Goal: Information Seeking & Learning: Learn about a topic

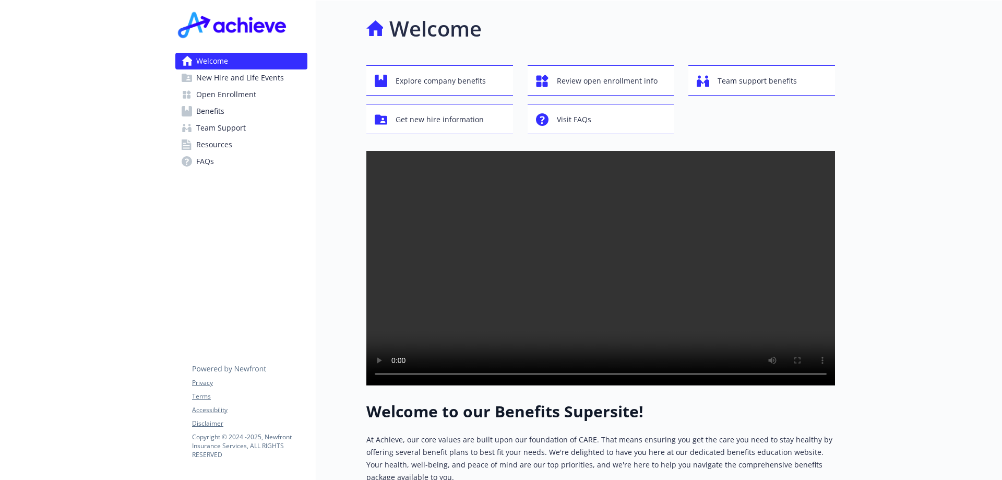
click at [222, 98] on span "Open Enrollment" at bounding box center [226, 94] width 60 height 17
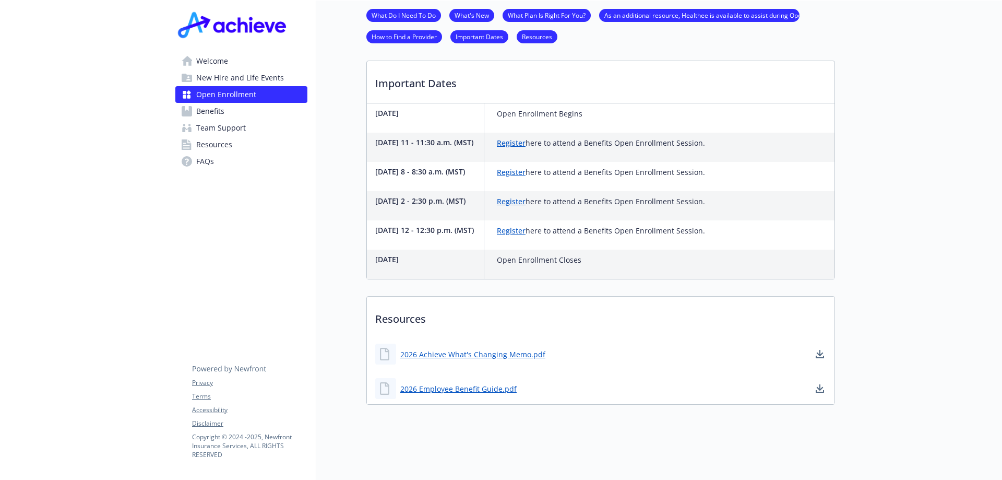
scroll to position [323, 0]
click at [470, 382] on link "2026 Employee Benefit Guide.pdf" at bounding box center [459, 388] width 119 height 13
click at [457, 348] on link "2026 Achieve What's Changing Memo.pdf" at bounding box center [473, 354] width 147 height 13
